Goal: Find specific page/section: Find specific page/section

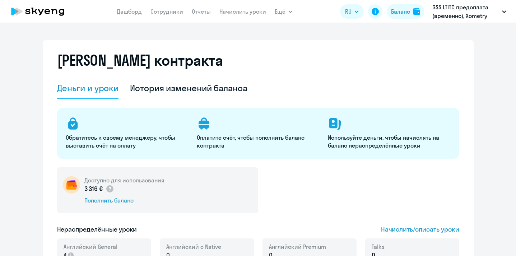
select select "english_adult_not_native_speaker"
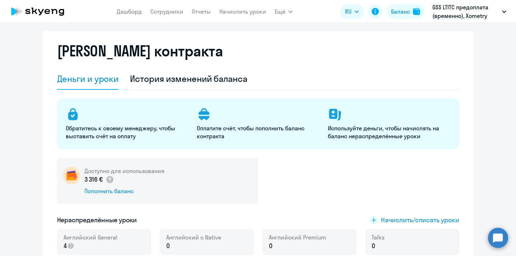
scroll to position [41, 0]
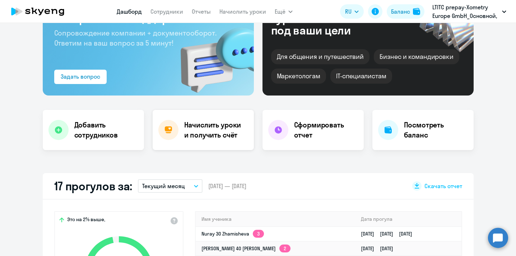
scroll to position [146, 0]
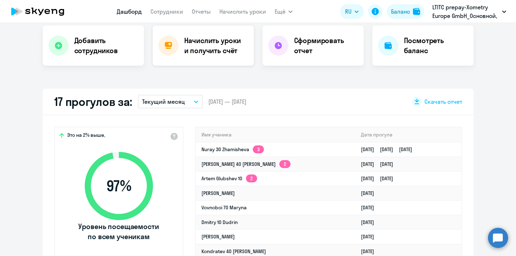
select select "30"
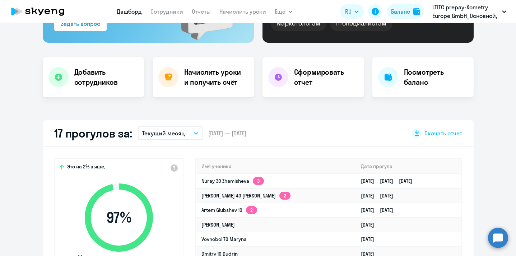
scroll to position [0, 0]
